Goal: Check status: Check status

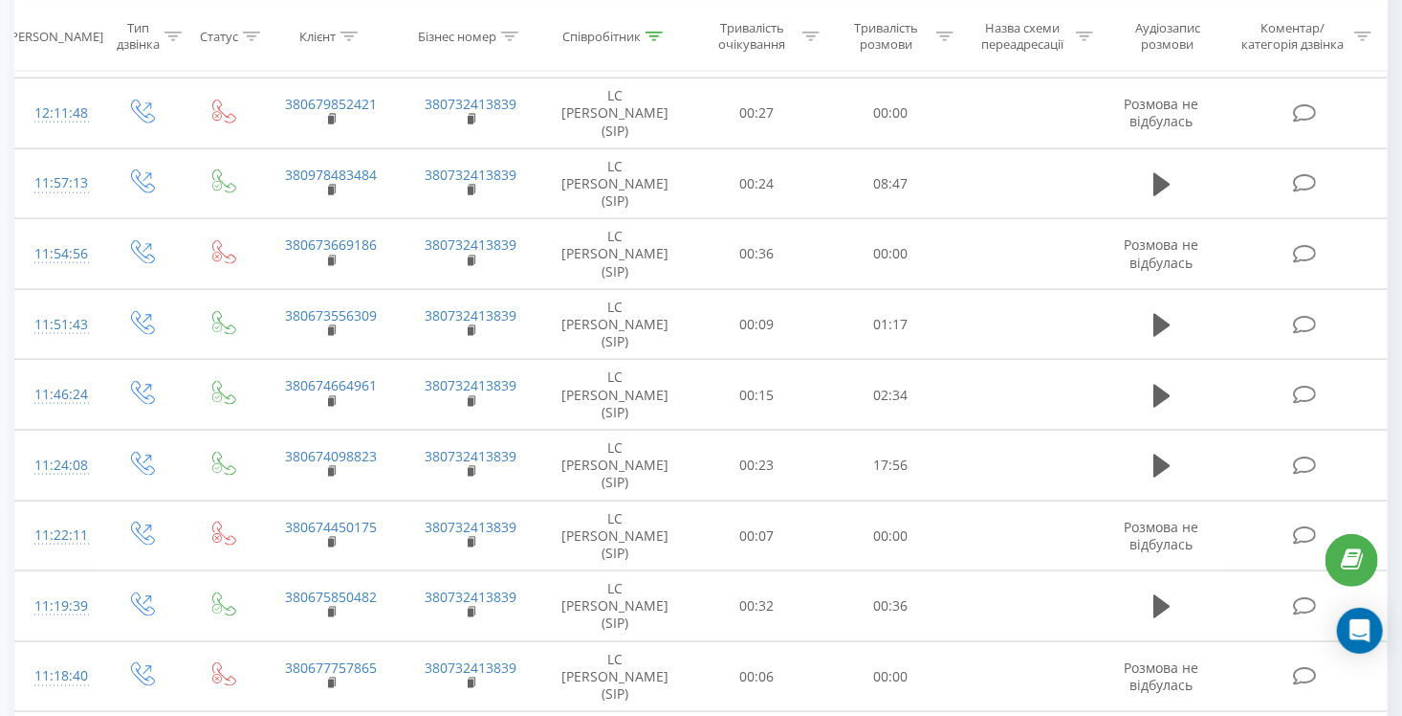
scroll to position [1397, 0]
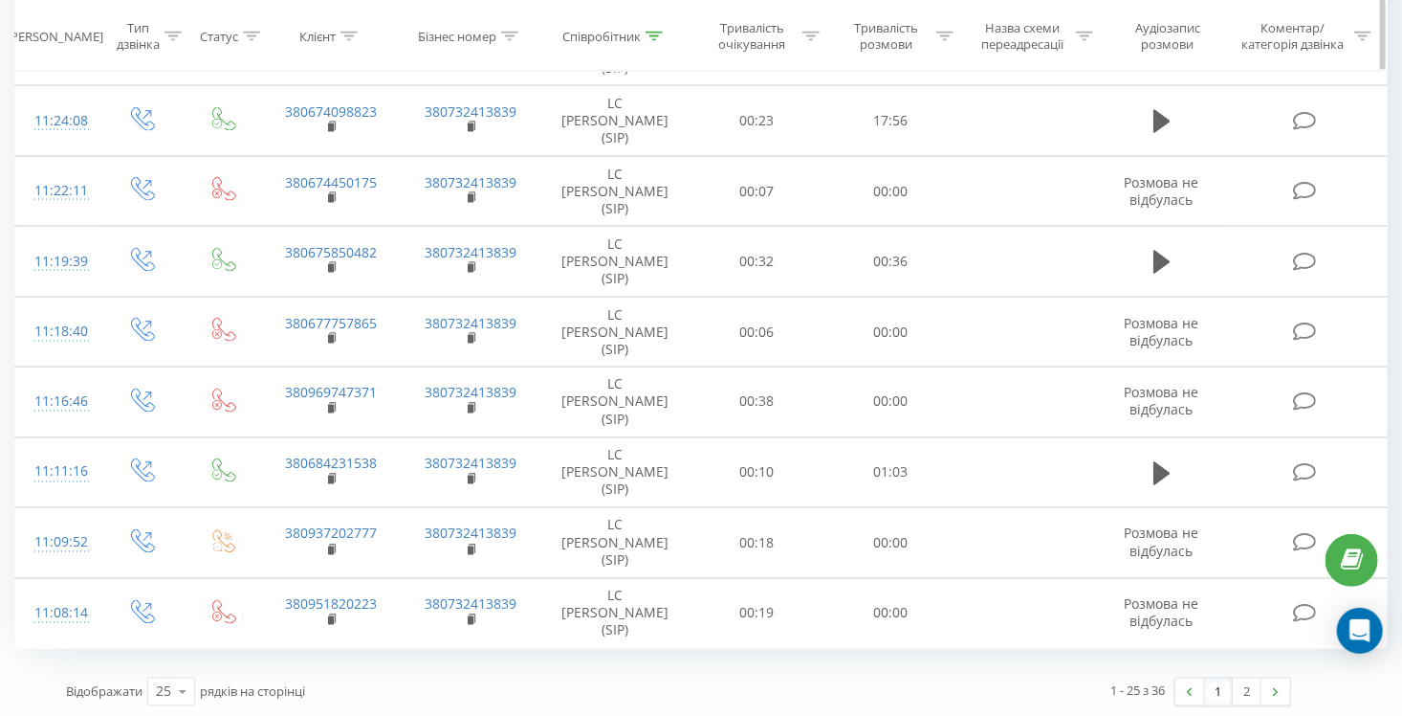
click at [349, 32] on icon at bounding box center [349, 36] width 17 height 10
click at [309, 172] on input "text" at bounding box center [331, 172] width 168 height 33
paste input "380684231538"
type input "380684231538"
click at [372, 207] on span "OK" at bounding box center [372, 210] width 54 height 30
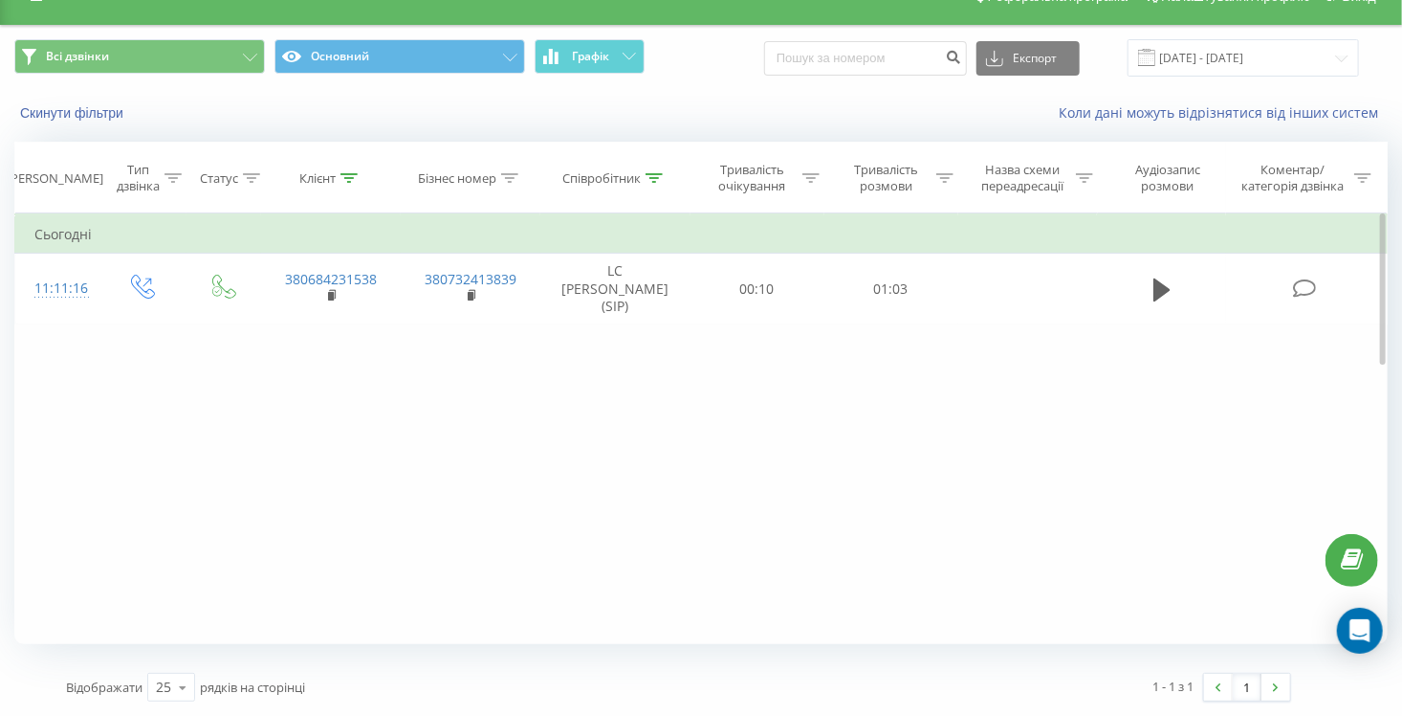
scroll to position [32, 0]
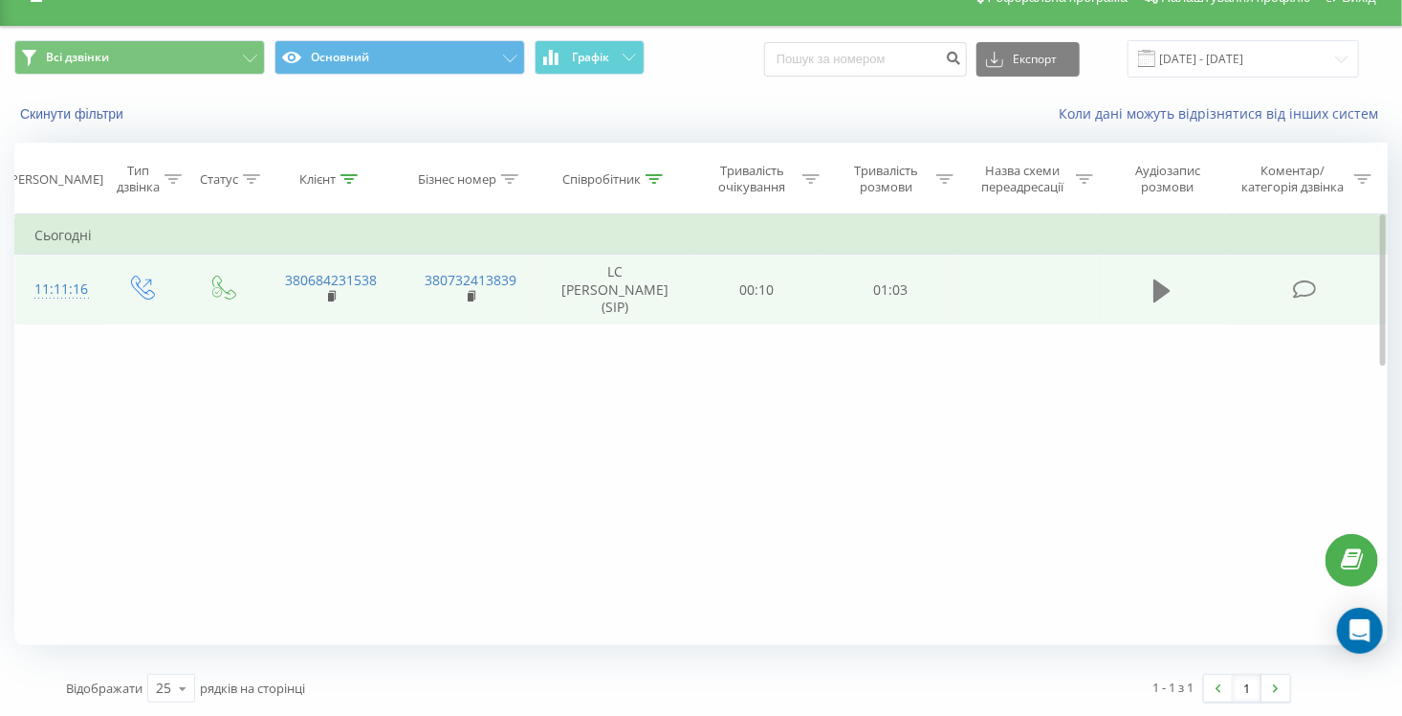
click at [1164, 291] on icon at bounding box center [1162, 289] width 17 height 23
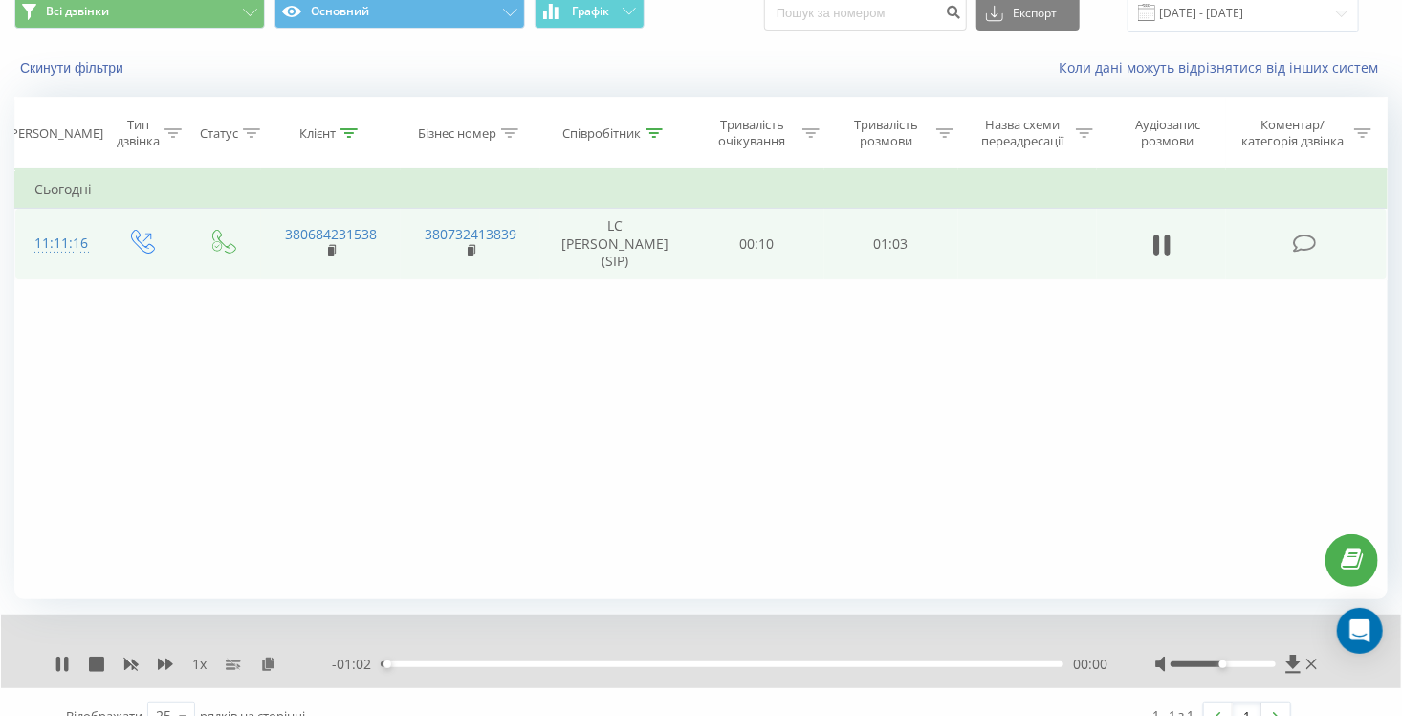
scroll to position [105, 0]
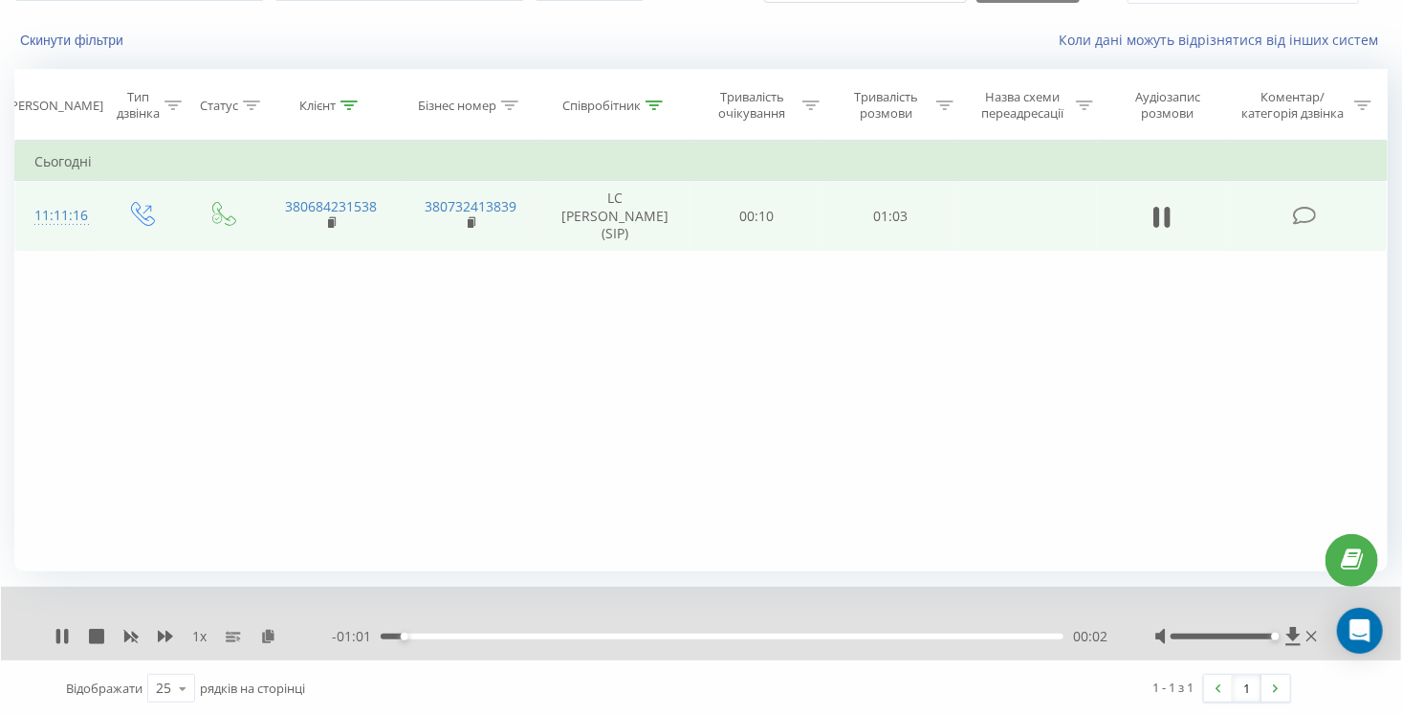
drag, startPoint x: 1224, startPoint y: 635, endPoint x: 1279, endPoint y: 636, distance: 55.5
click at [1279, 636] on div "Accessibility label" at bounding box center [1276, 636] width 8 height 8
click at [514, 630] on div "- 00:59 00:04 00:04" at bounding box center [720, 636] width 776 height 19
click at [518, 635] on div "00:12" at bounding box center [722, 636] width 683 height 6
click at [678, 634] on div "00:27" at bounding box center [722, 636] width 683 height 6
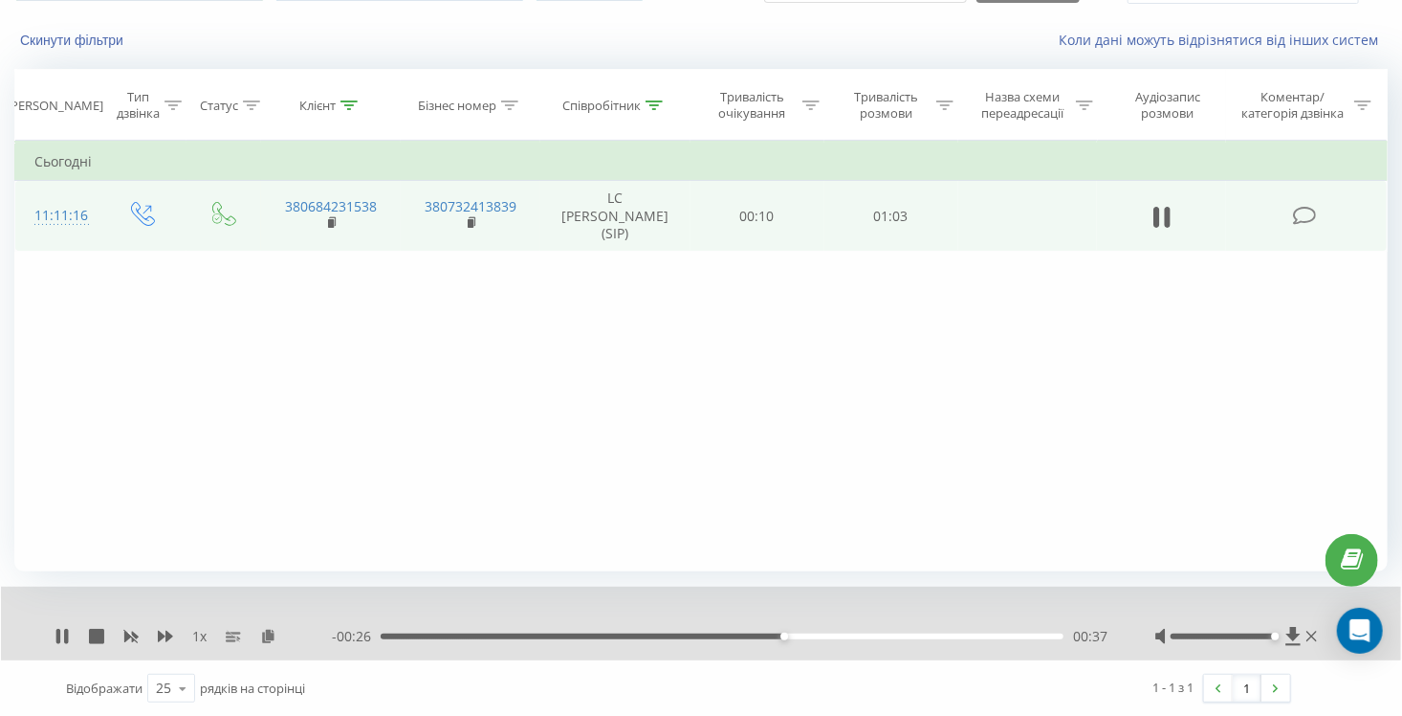
click at [855, 636] on div "00:37" at bounding box center [722, 636] width 683 height 6
click at [788, 636] on div "00:37" at bounding box center [785, 636] width 8 height 8
